Goal: Information Seeking & Learning: Check status

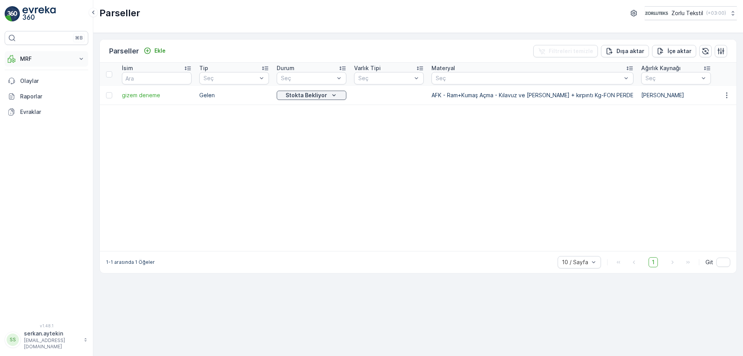
click at [45, 58] on p "MRF" at bounding box center [46, 59] width 53 height 8
click at [32, 84] on p "Gelen" at bounding box center [27, 83] width 15 height 8
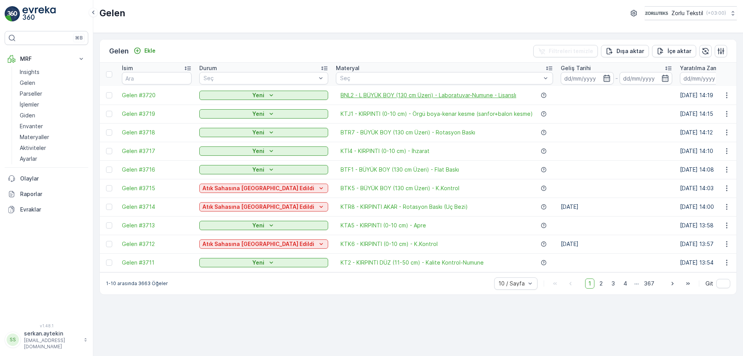
click at [341, 94] on span "BNL2 - L BÜYÜK BOY (130 cm Üzeri) - Laboratuvar-Numune - Lisanslı" at bounding box center [429, 95] width 176 height 8
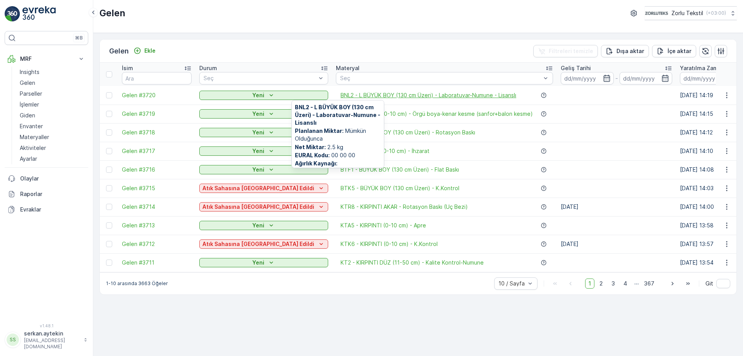
click at [413, 94] on span "BNL2 - L BÜYÜK BOY (130 cm Üzeri) - Laboratuvar-Numune - Lisanslı" at bounding box center [429, 95] width 176 height 8
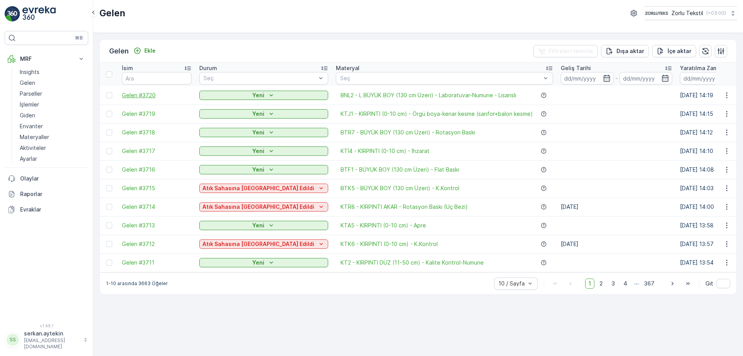
click at [137, 95] on span "Gelen #3720" at bounding box center [157, 95] width 70 height 8
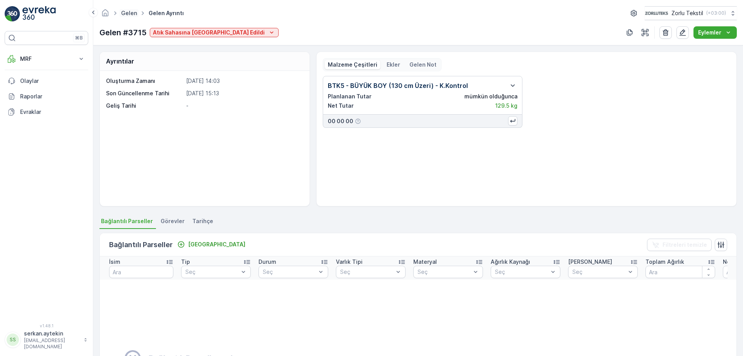
click at [132, 15] on link "Gelen" at bounding box center [129, 13] width 16 height 7
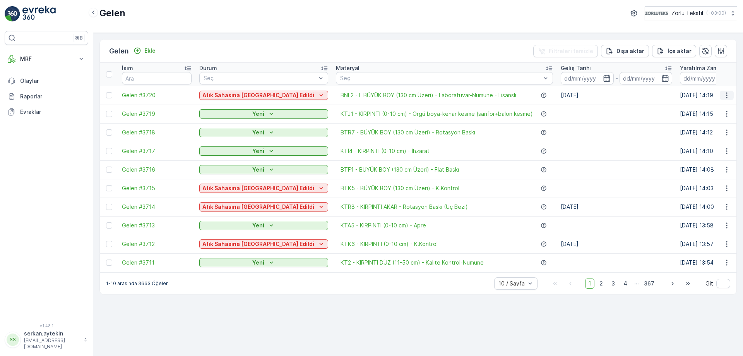
click at [730, 96] on icon "button" at bounding box center [727, 95] width 8 height 8
click at [729, 96] on icon "button" at bounding box center [727, 95] width 8 height 8
click at [568, 334] on div "Gelen Ekle Filtreleri temizle Dışa aktar İçe aktar İsim Durum Seç Materyal Seç …" at bounding box center [418, 194] width 650 height 323
click at [727, 99] on button "button" at bounding box center [727, 95] width 14 height 9
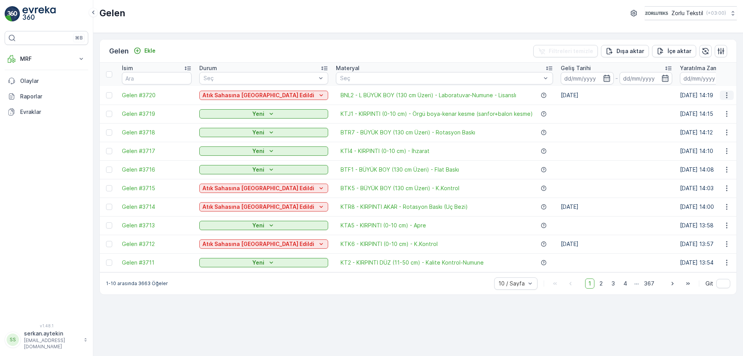
click at [727, 95] on icon "button" at bounding box center [726, 95] width 1 height 6
click at [618, 317] on div "Gelen Ekle Filtreleri temizle Dışa aktar İçe aktar İsim Durum Seç Materyal Seç …" at bounding box center [418, 194] width 650 height 323
click at [727, 95] on icon "button" at bounding box center [726, 95] width 1 height 6
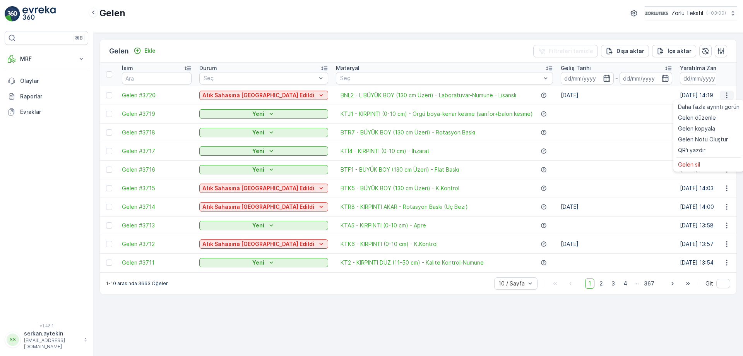
click at [727, 95] on icon "button" at bounding box center [726, 95] width 1 height 6
click at [729, 94] on icon "button" at bounding box center [727, 95] width 8 height 8
click at [724, 93] on icon "button" at bounding box center [727, 95] width 8 height 8
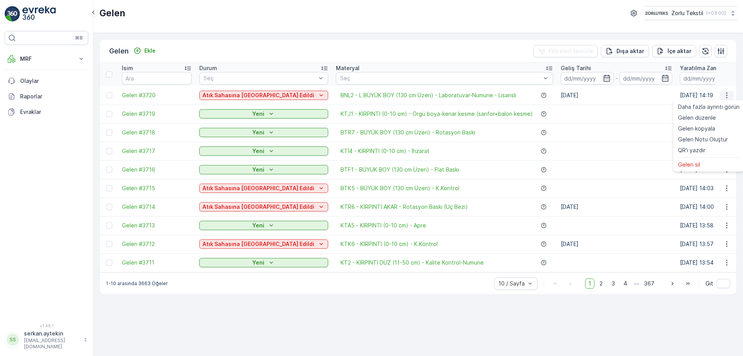
click at [724, 93] on icon "button" at bounding box center [727, 95] width 8 height 8
click at [500, 336] on div "Gelen Ekle Filtreleri temizle Dışa aktar İçe aktar İsim Durum Seç Materyal Seç …" at bounding box center [418, 194] width 650 height 323
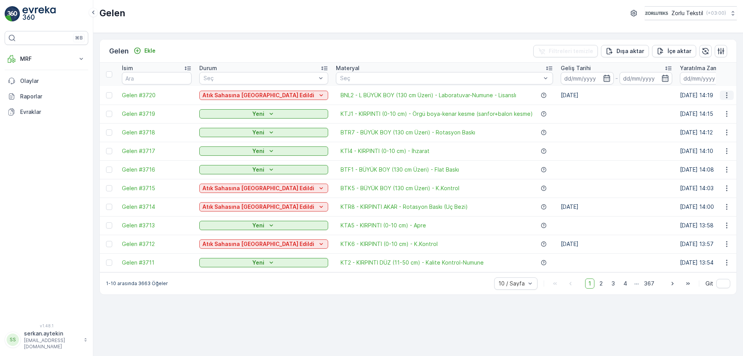
click at [725, 93] on icon "button" at bounding box center [727, 95] width 8 height 8
click at [82, 62] on icon at bounding box center [81, 59] width 8 height 8
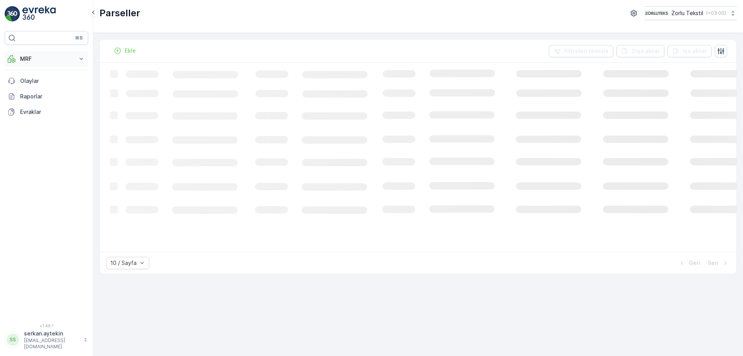
click at [80, 58] on icon at bounding box center [81, 59] width 3 height 2
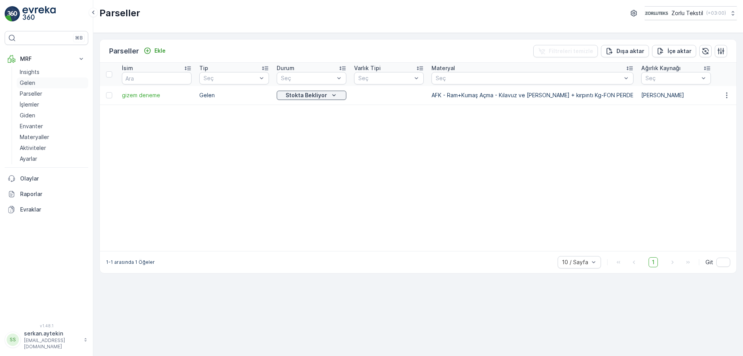
click at [32, 85] on p "Gelen" at bounding box center [27, 83] width 15 height 8
